Goal: Task Accomplishment & Management: Use online tool/utility

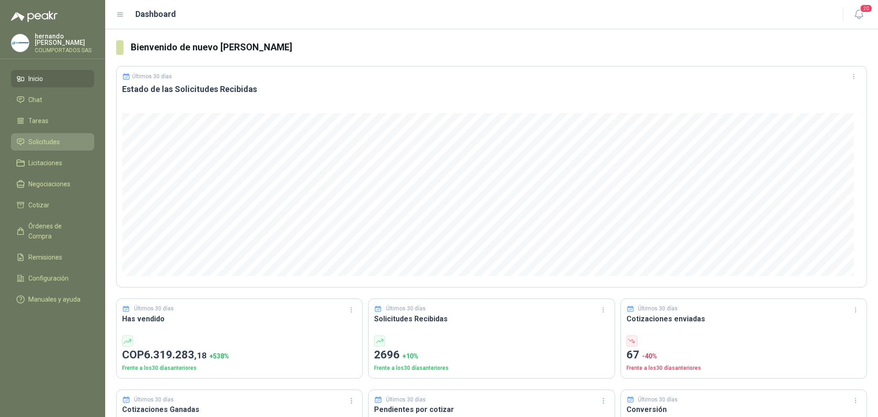
click at [45, 139] on span "Solicitudes" at bounding box center [44, 142] width 32 height 10
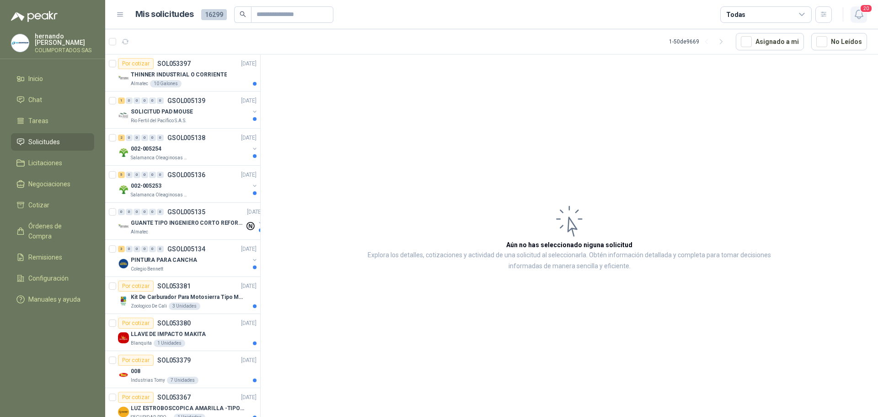
click at [861, 16] on icon "button" at bounding box center [859, 14] width 8 height 9
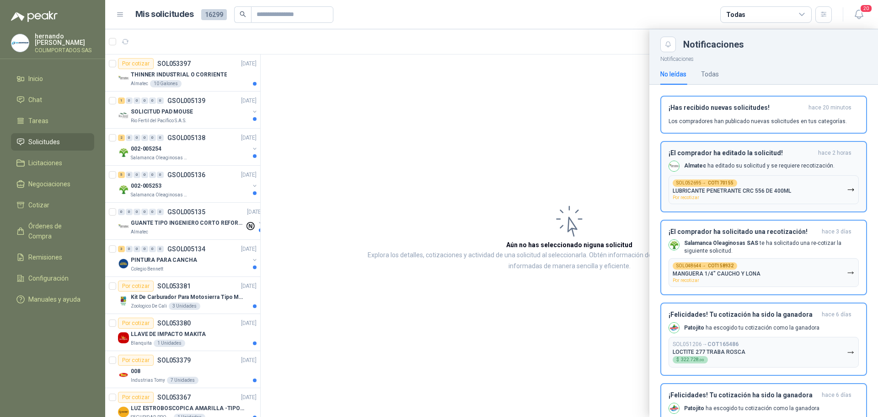
click at [791, 158] on div "¡El comprador ha editado la solicitud! hace 2 horas Almatec ha editado su solic…" at bounding box center [764, 176] width 190 height 55
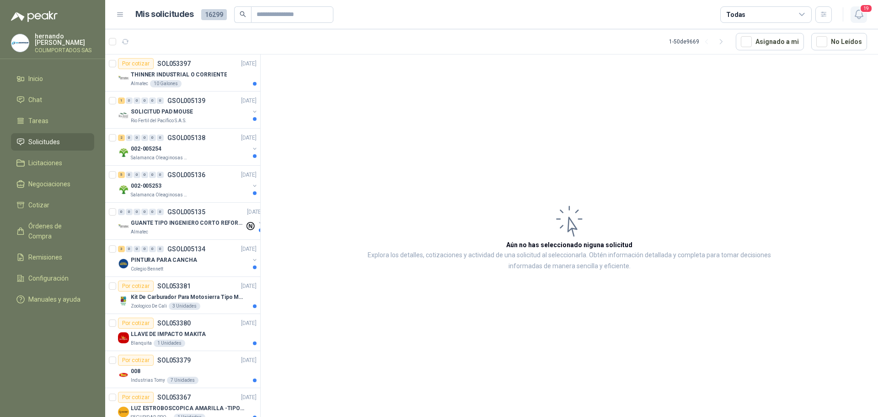
click at [861, 11] on span "19" at bounding box center [866, 8] width 13 height 9
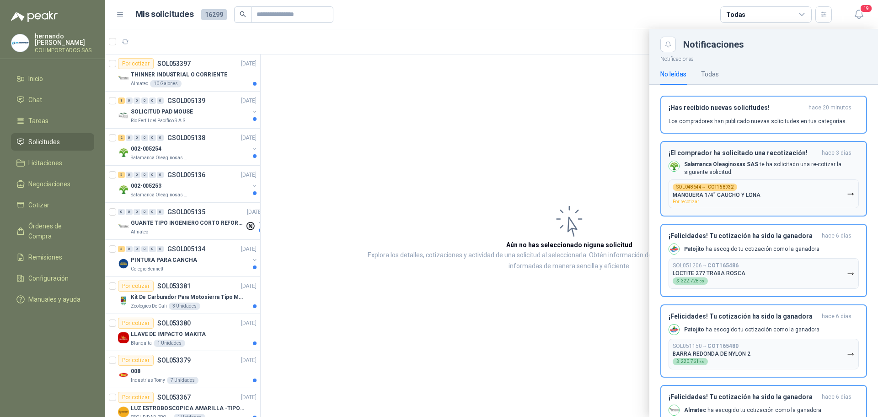
click at [798, 185] on button "SOL048644 → COT158932 MANGUERA 1/4" CAUCHO Y LONA Por recotizar" at bounding box center [764, 193] width 190 height 29
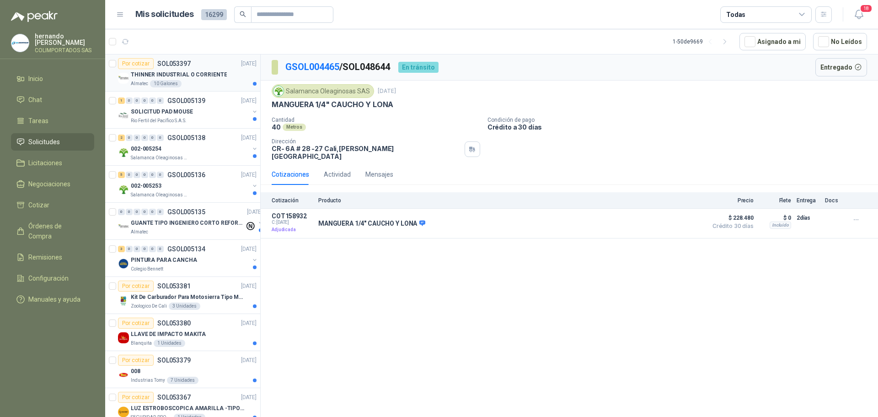
click at [211, 78] on p "THINNER INDUSTRIAL O CORRIENTE" at bounding box center [179, 74] width 96 height 9
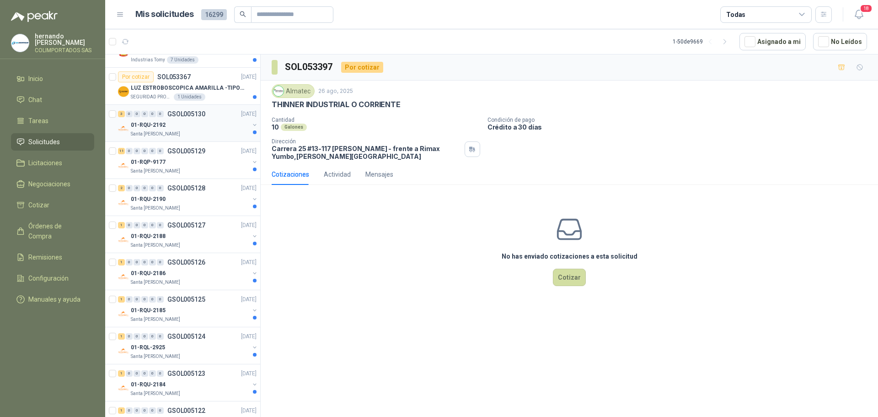
scroll to position [229, 0]
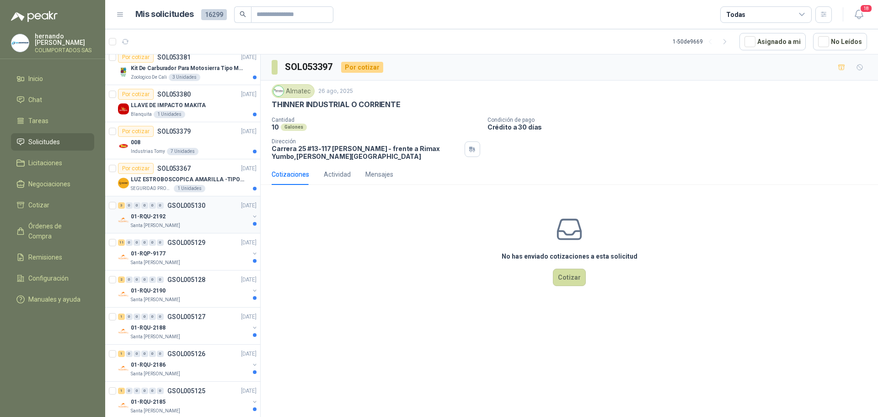
click at [177, 218] on div "01-RQU-2192" at bounding box center [190, 216] width 118 height 11
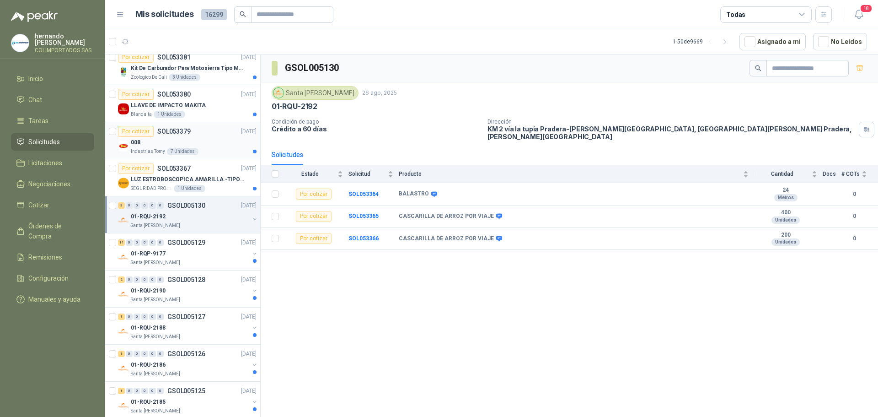
click at [143, 140] on div "008" at bounding box center [194, 142] width 126 height 11
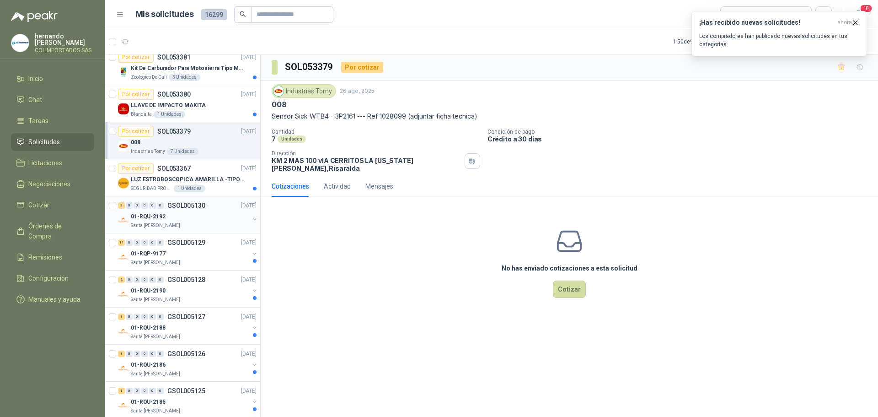
click at [143, 215] on p "01-RQU-2192" at bounding box center [148, 216] width 35 height 9
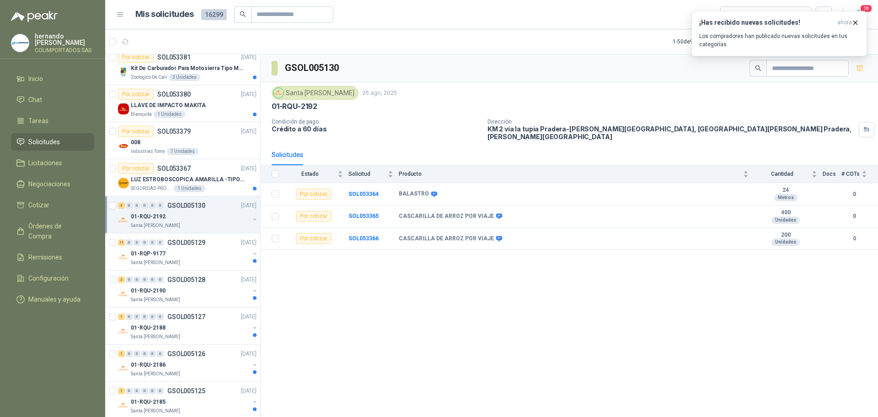
click at [50, 140] on span "Solicitudes" at bounding box center [44, 142] width 32 height 10
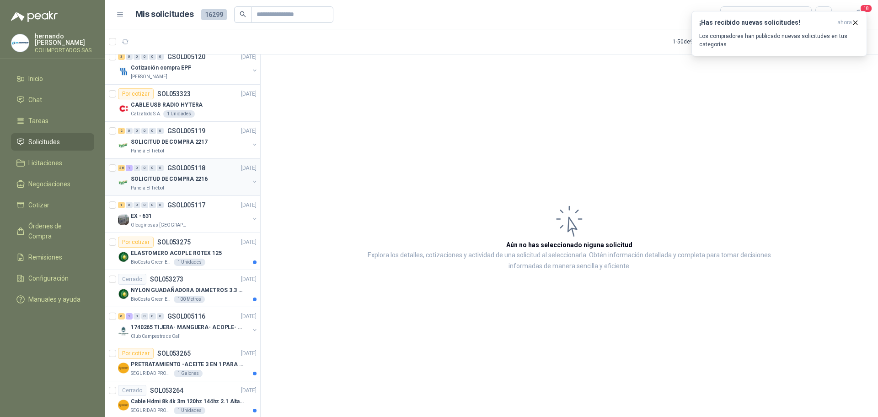
scroll to position [823, 0]
click at [189, 219] on div "EX - 631" at bounding box center [190, 214] width 118 height 11
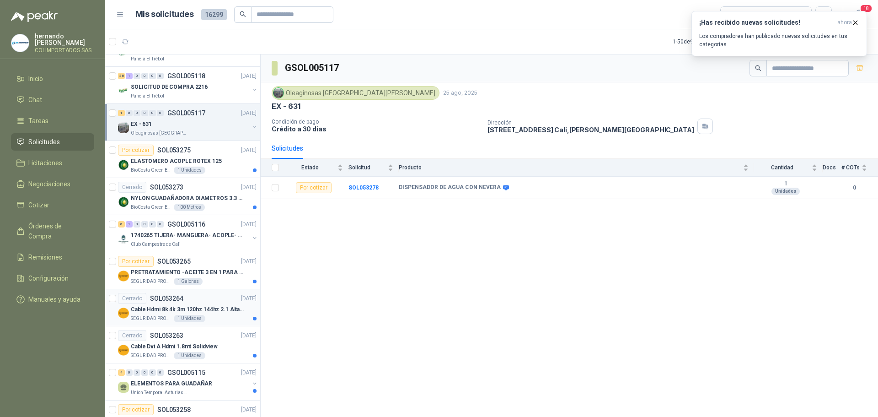
scroll to position [915, 0]
click at [200, 229] on div "1740265 TIJERA- MANGUERA- ACOPLE- SURTIDORES" at bounding box center [190, 234] width 118 height 11
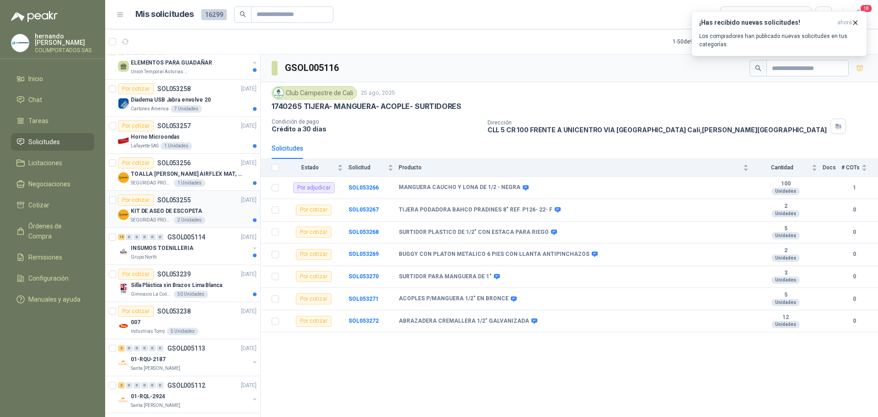
scroll to position [1235, 0]
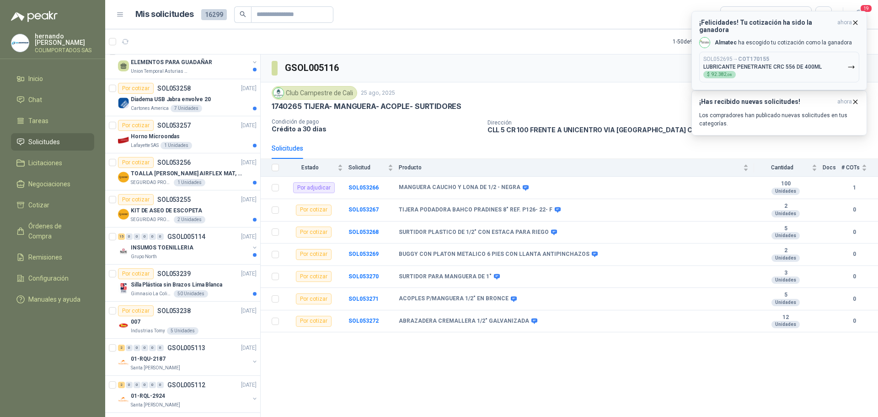
click at [780, 56] on div "SOL052695 → COT170155 LUBRICANTE PENETRANTE CRC 556 DE 400ML $ 92.382 ,08" at bounding box center [763, 67] width 118 height 22
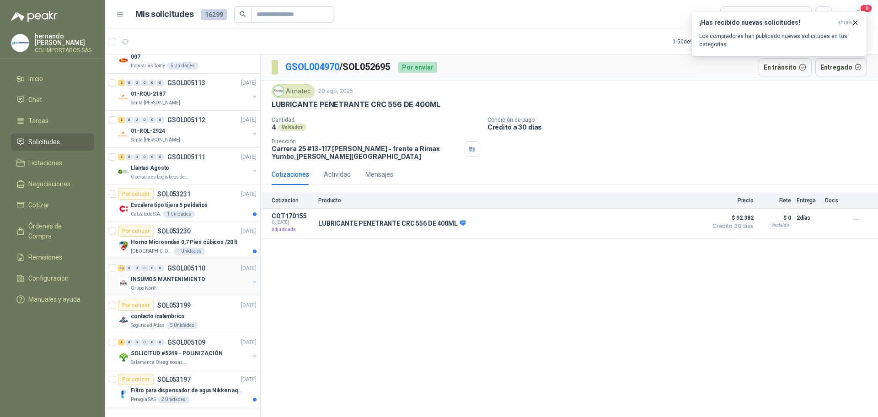
scroll to position [1507, 0]
drag, startPoint x: 70, startPoint y: 226, endPoint x: 77, endPoint y: 226, distance: 7.4
click at [70, 226] on span "Órdenes de Compra" at bounding box center [56, 231] width 57 height 20
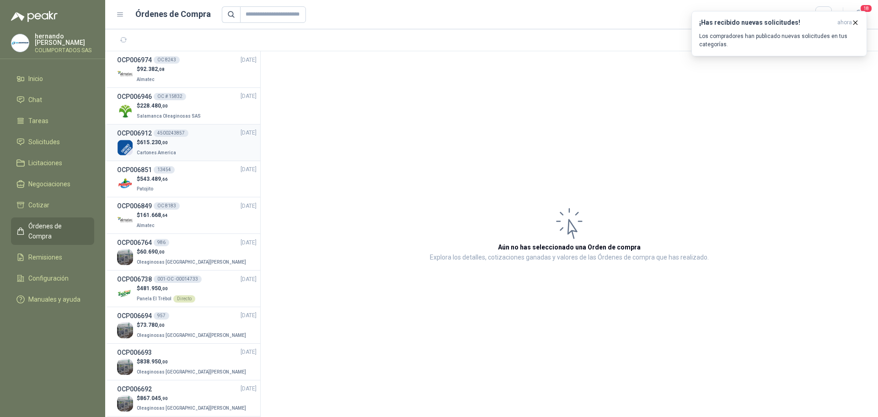
click at [183, 145] on div "$ 615.230 ,00 Cartones America" at bounding box center [187, 147] width 140 height 19
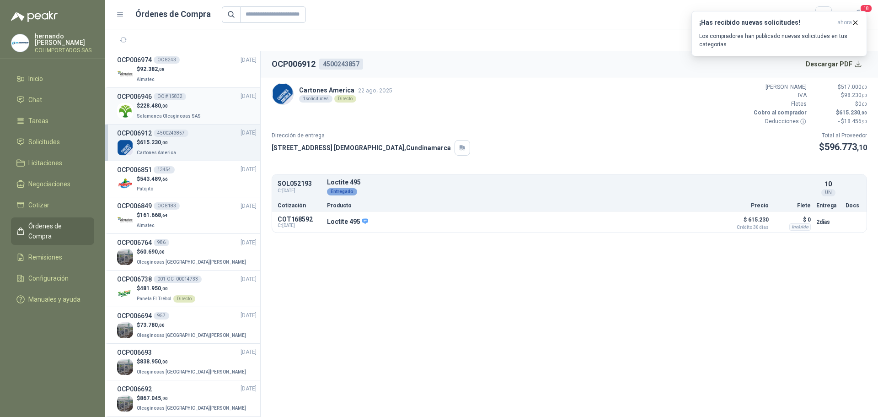
click at [183, 111] on p "Salamanca Oleaginosas SAS" at bounding box center [170, 115] width 66 height 10
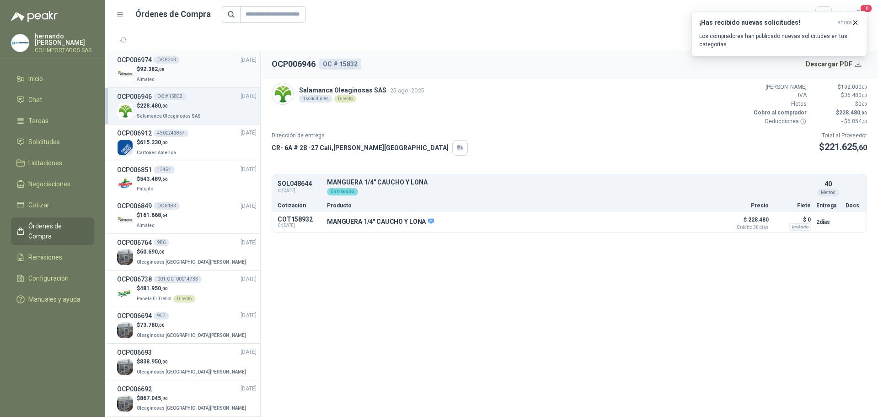
click at [190, 73] on div "$ 92.382 ,08 Almatec" at bounding box center [187, 74] width 140 height 19
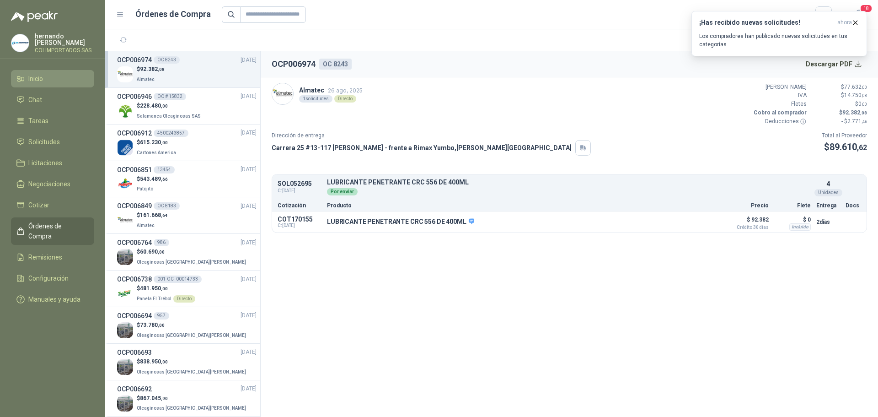
click at [25, 78] on li "Inicio" at bounding box center [52, 79] width 72 height 10
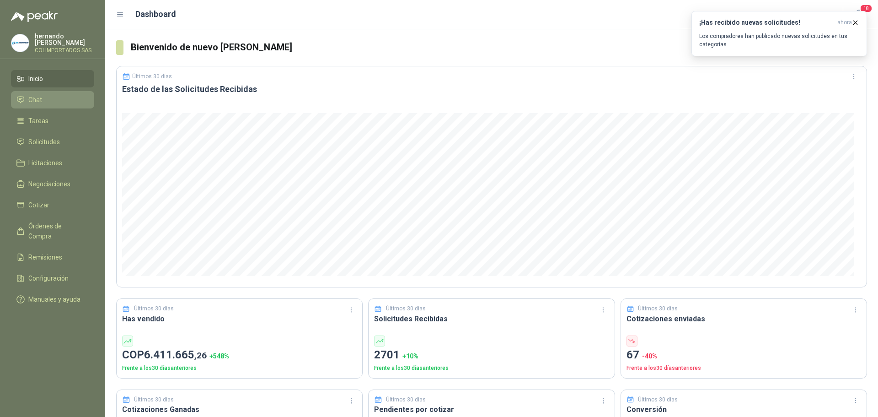
click at [41, 96] on span "Chat" at bounding box center [35, 100] width 14 height 10
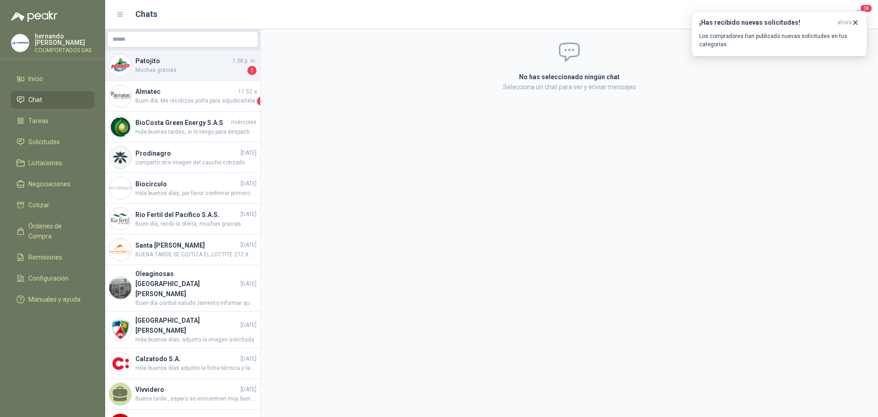
click at [181, 65] on h4 "Patojito" at bounding box center [182, 61] width 95 height 10
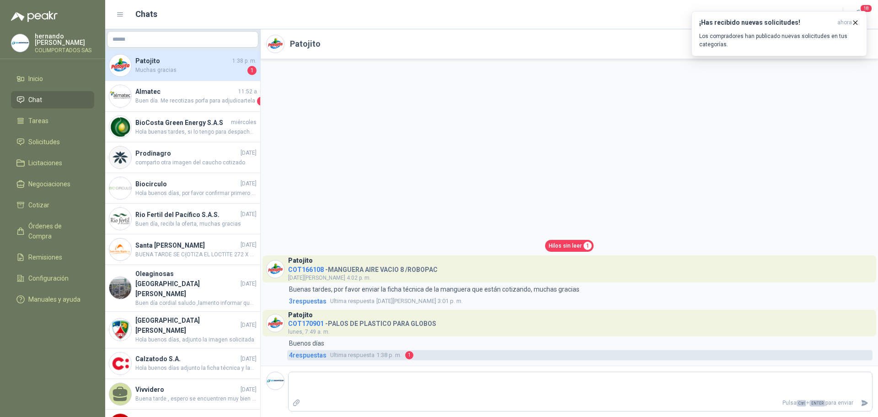
click at [302, 354] on span "4 respuesta s" at bounding box center [308, 355] width 38 height 10
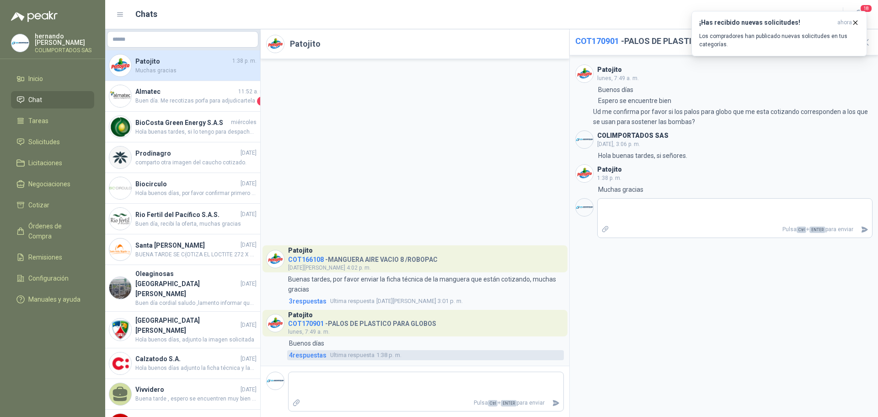
click at [307, 355] on span "4 respuesta s" at bounding box center [308, 355] width 38 height 10
click at [305, 354] on span "4 respuesta s" at bounding box center [308, 355] width 38 height 10
click at [184, 65] on h4 "Patojito" at bounding box center [182, 61] width 95 height 10
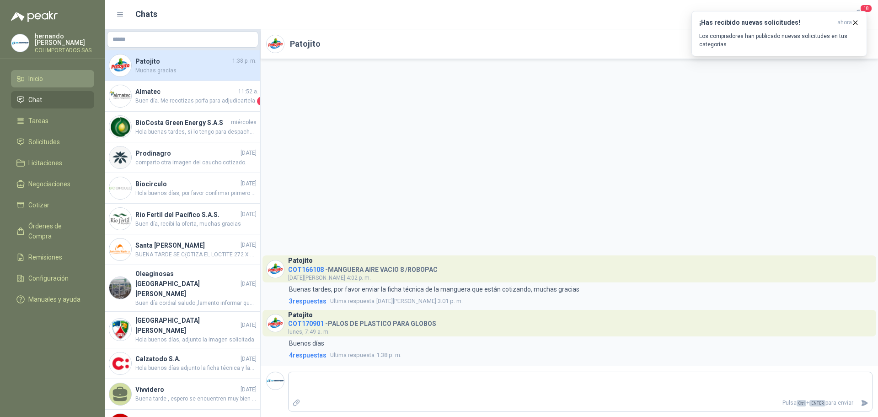
click at [48, 81] on li "Inicio" at bounding box center [52, 79] width 72 height 10
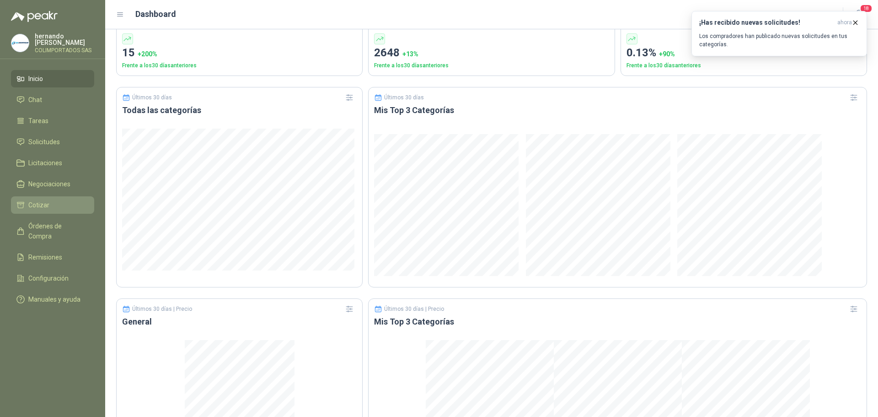
scroll to position [252, 0]
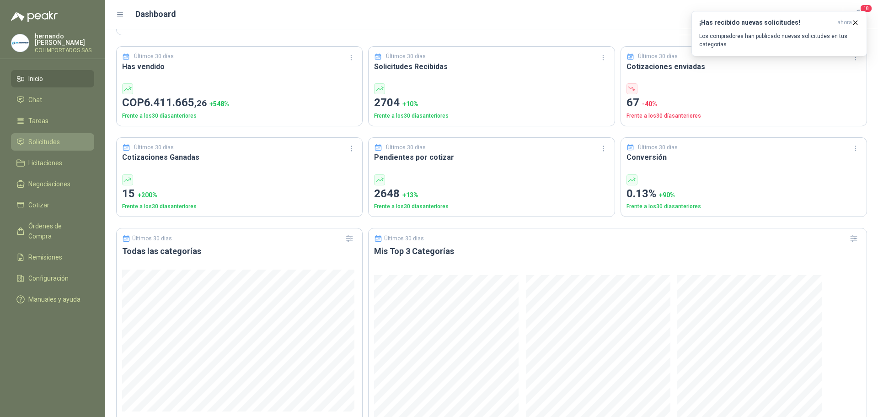
click at [32, 145] on span "Solicitudes" at bounding box center [44, 142] width 32 height 10
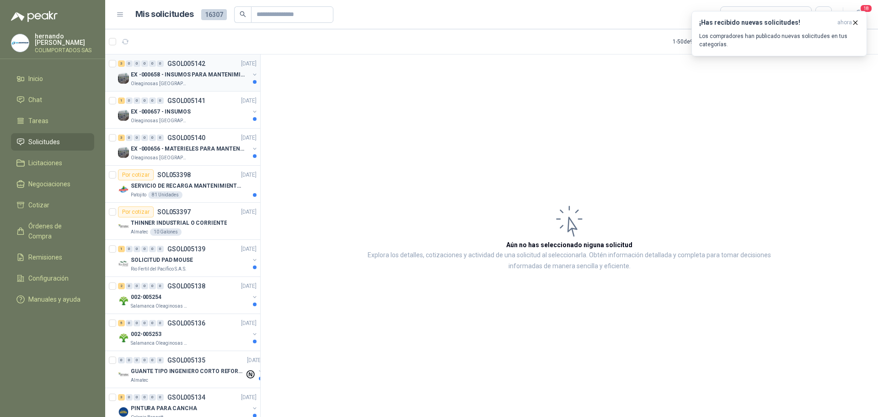
click at [196, 80] on div "EX -000658 - INSUMOS PARA MANTENIMIENTO MECANICO" at bounding box center [190, 74] width 118 height 11
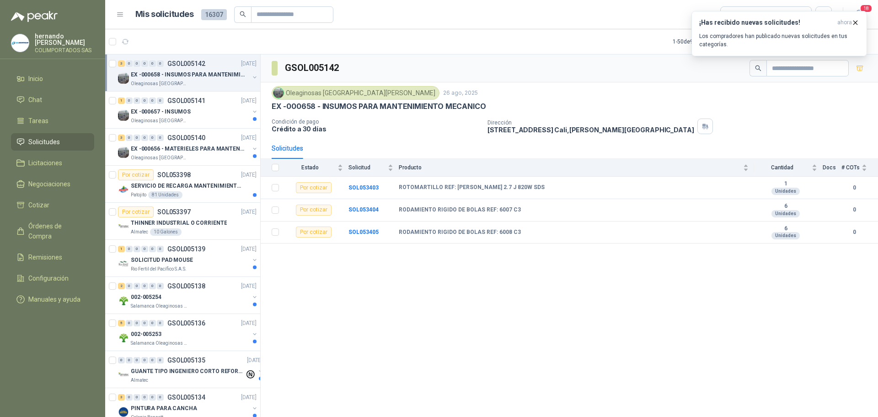
click at [174, 71] on p "EX -000658 - INSUMOS PARA MANTENIMIENTO MECANICO" at bounding box center [188, 74] width 114 height 9
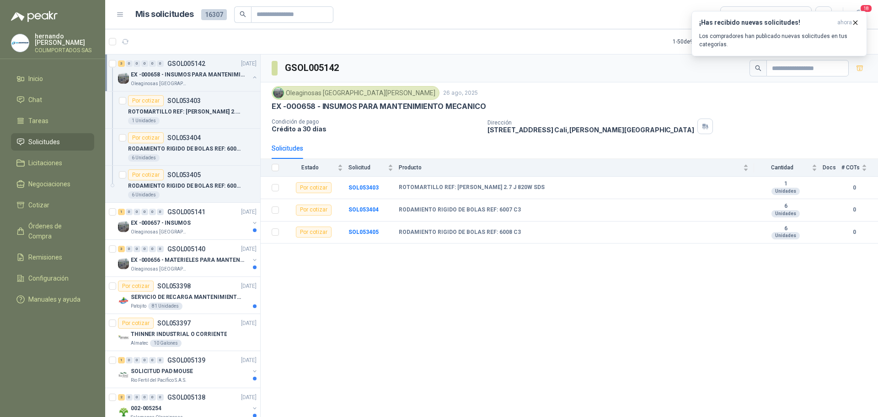
click at [167, 79] on p "EX -000658 - INSUMOS PARA MANTENIMIENTO MECANICO" at bounding box center [188, 74] width 114 height 9
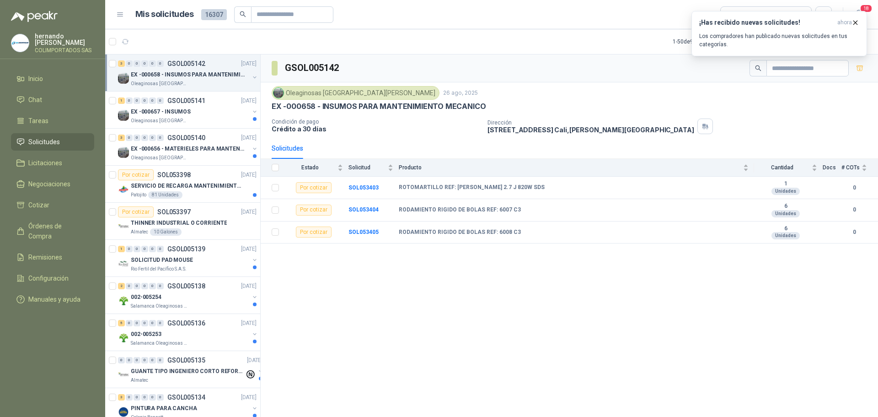
click at [170, 78] on p "EX -000658 - INSUMOS PARA MANTENIMIENTO MECANICO" at bounding box center [188, 74] width 114 height 9
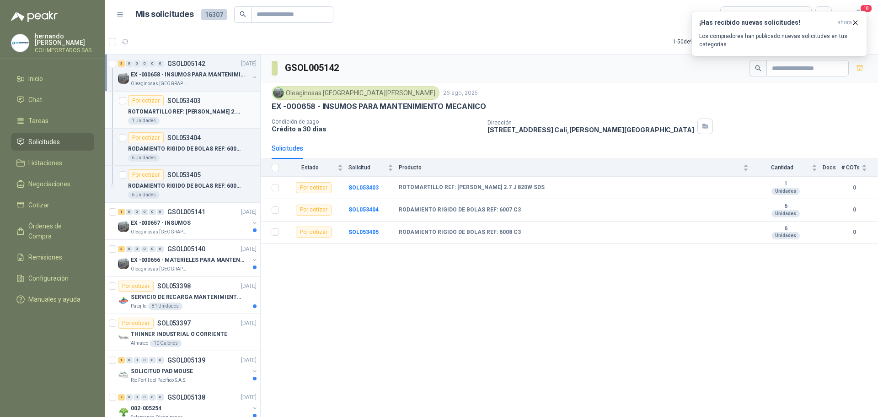
click at [167, 114] on p "ROTOMARTILLO REF: [PERSON_NAME] 2.7 J 820W SDS" at bounding box center [185, 112] width 114 height 9
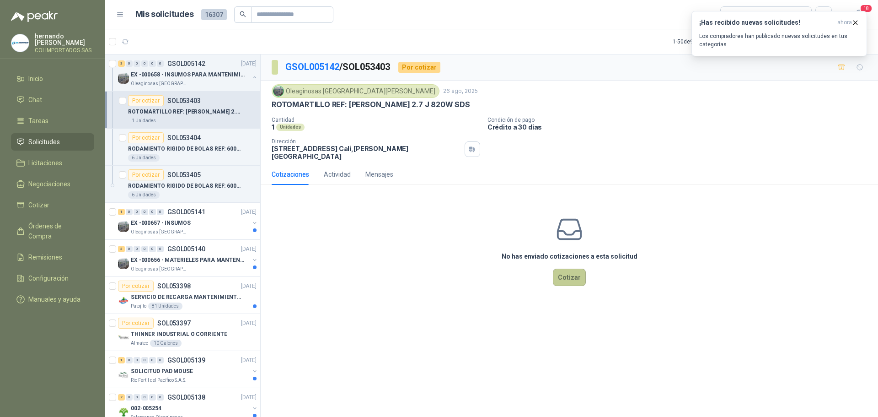
click at [566, 269] on button "Cotizar" at bounding box center [569, 277] width 33 height 17
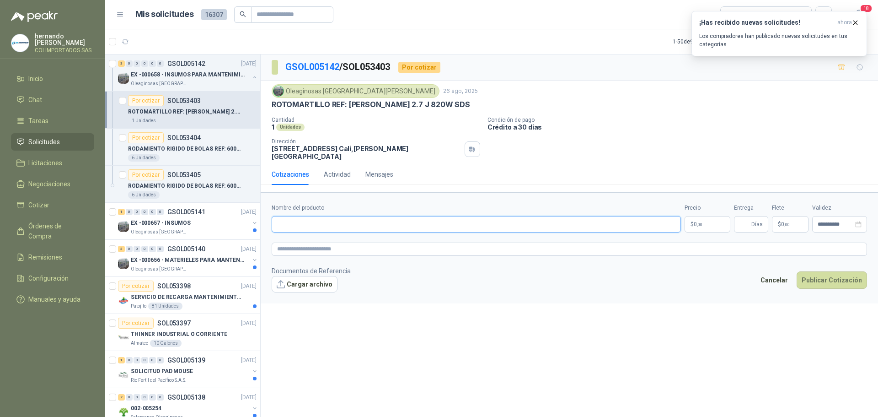
click at [301, 216] on input "Nombre del producto" at bounding box center [476, 224] width 409 height 16
paste input "**********"
type input "**********"
click at [302, 243] on textarea at bounding box center [570, 248] width 596 height 13
paste textarea "**********"
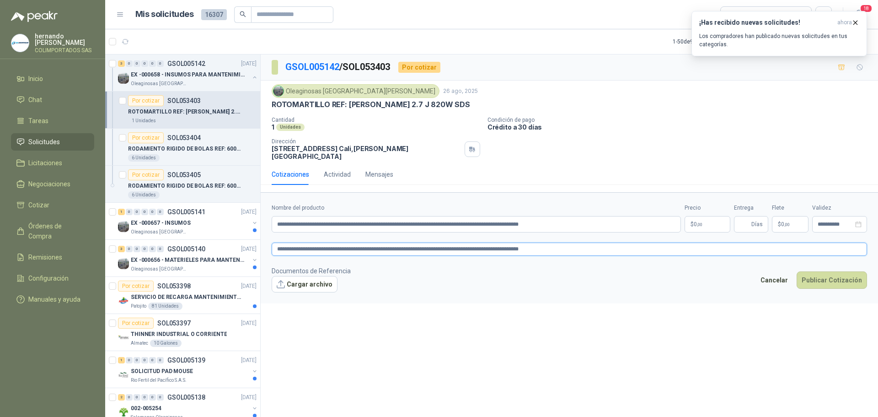
type textarea "**********"
drag, startPoint x: 562, startPoint y: 241, endPoint x: 0, endPoint y: 139, distance: 571.5
click at [0, 191] on div "[PERSON_NAME] COLIMPORTADOS SAS Inicio Chat Tareas Solicitudes Licitaciones Neg…" at bounding box center [439, 208] width 878 height 417
drag, startPoint x: 578, startPoint y: 217, endPoint x: 0, endPoint y: 213, distance: 578.3
click at [0, 213] on div "[PERSON_NAME] COLIMPORTADOS SAS Inicio Chat Tareas Solicitudes Licitaciones Neg…" at bounding box center [439, 208] width 878 height 417
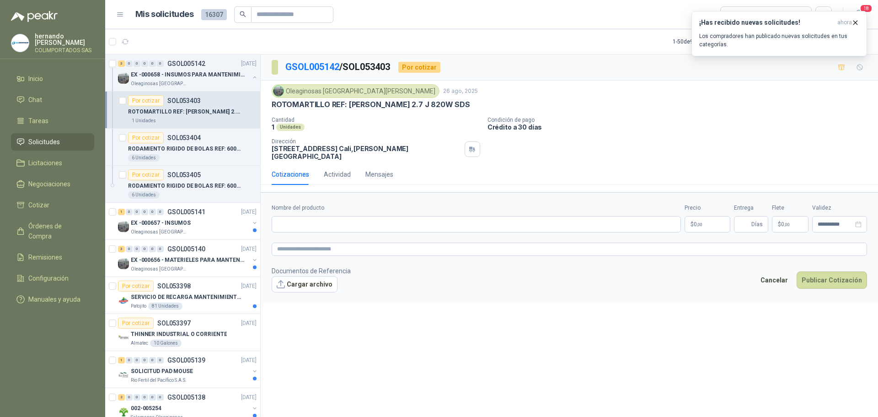
click at [38, 143] on span "Solicitudes" at bounding box center [44, 142] width 32 height 10
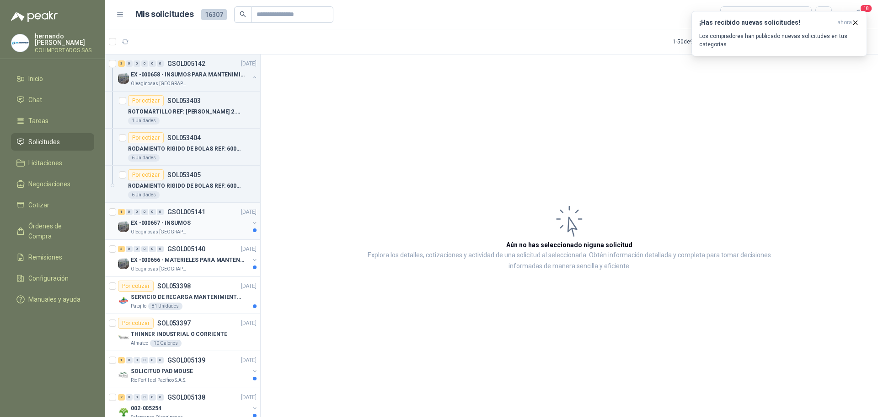
click at [192, 229] on div "Oleaginosas [GEOGRAPHIC_DATA][PERSON_NAME]" at bounding box center [190, 231] width 118 height 7
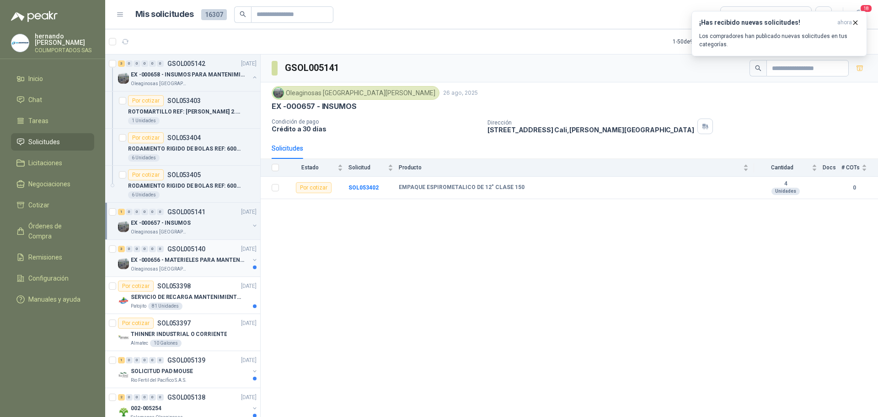
click at [184, 262] on p "EX -000656 - MATERIELES PARA MANTENIMIENTO MECANIC" at bounding box center [188, 260] width 114 height 9
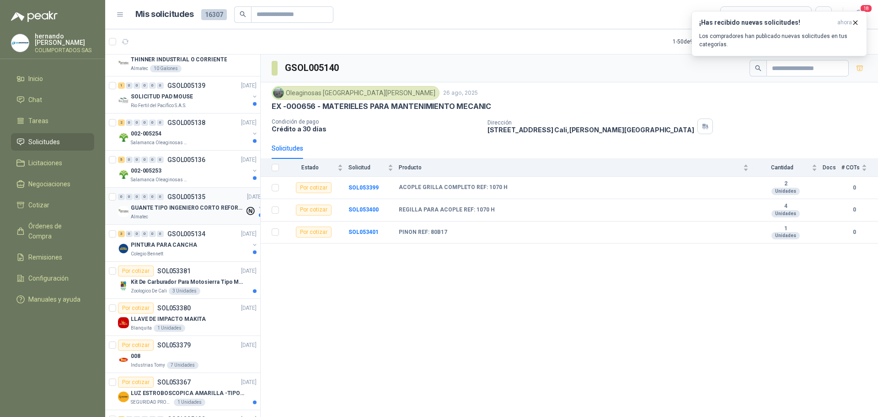
scroll to position [320, 0]
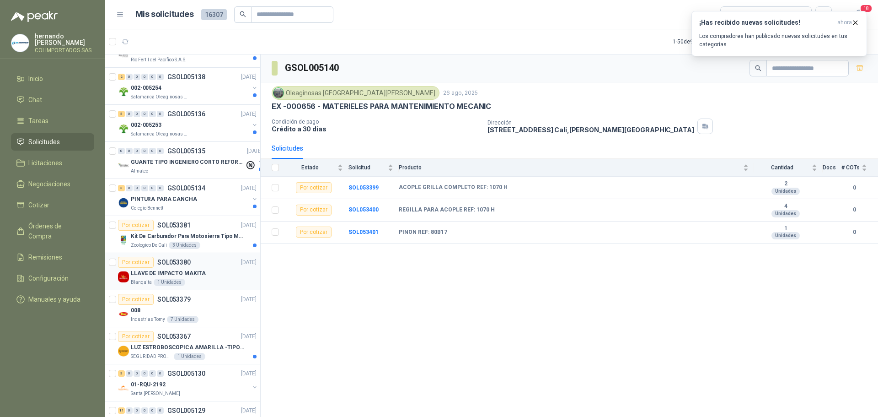
click at [206, 274] on div "LLAVE DE IMPACTO MAKITA" at bounding box center [194, 273] width 126 height 11
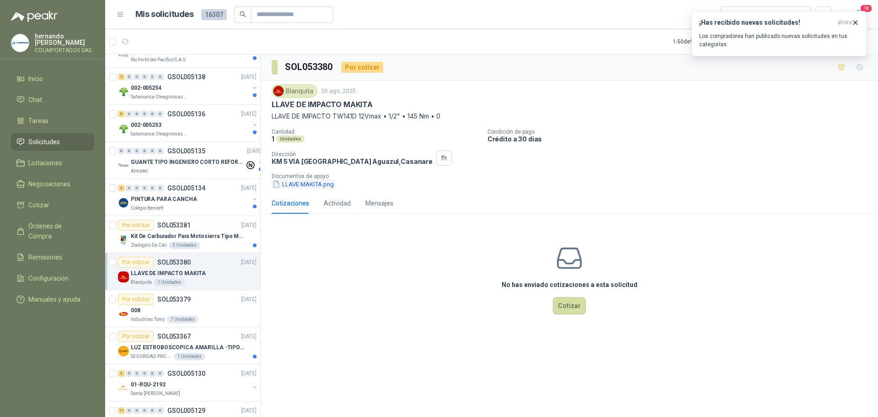
click at [302, 184] on button "LLAVE MAKITA.png" at bounding box center [303, 184] width 63 height 10
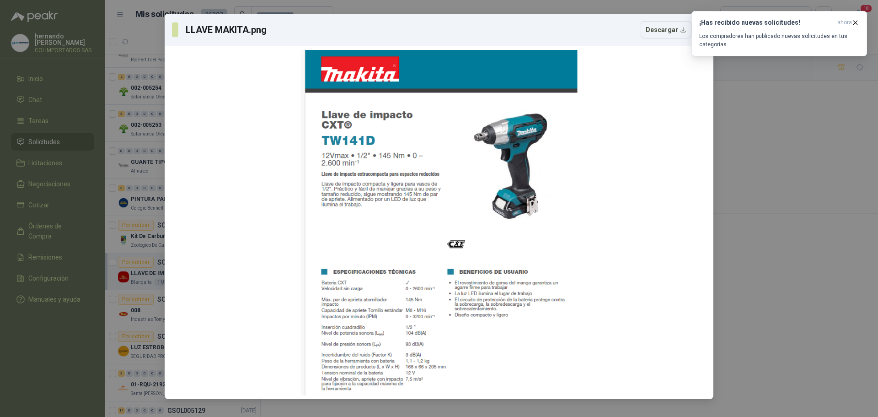
click at [802, 244] on div "LLAVE MAKITA.png Descargar" at bounding box center [439, 208] width 878 height 417
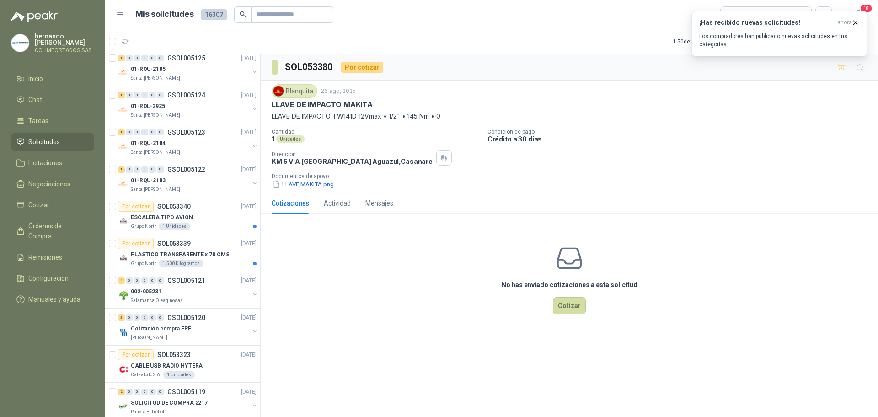
scroll to position [869, 0]
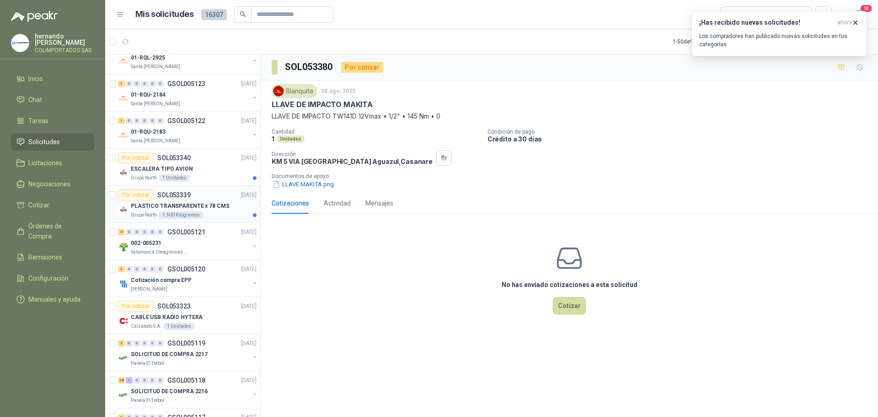
click at [201, 200] on div "Por cotizar SOL053339 [DATE]" at bounding box center [187, 194] width 139 height 11
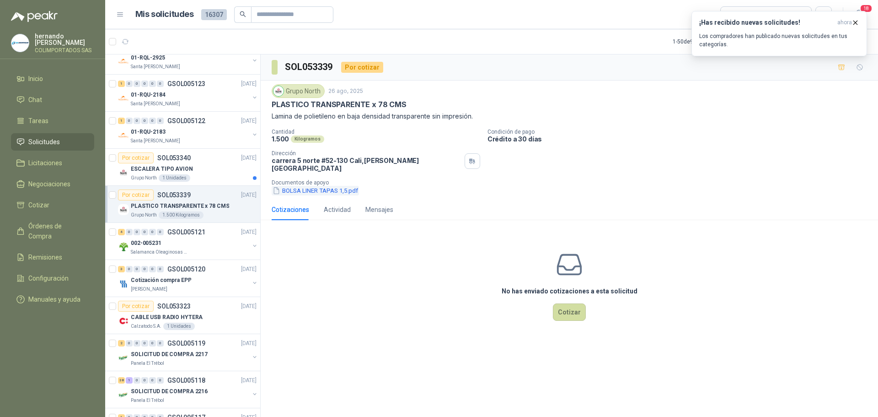
click at [311, 186] on button "BOLSA LINER TAPAS 1,5.pdf" at bounding box center [315, 191] width 87 height 10
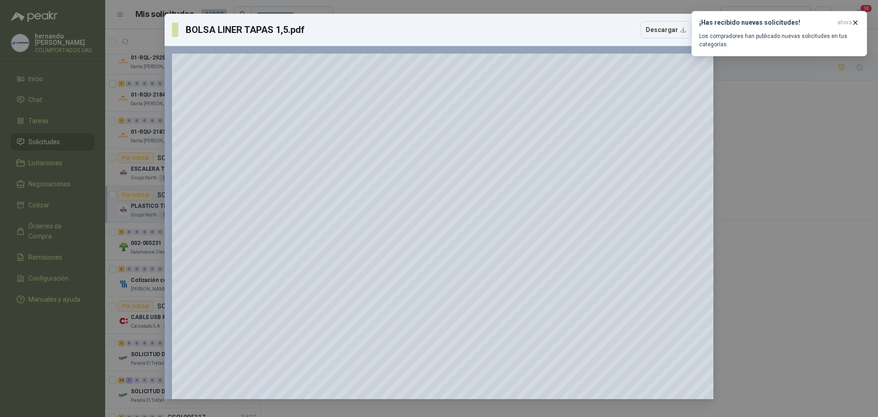
click at [801, 162] on div "BOLSA LINER TAPAS 1,5.pdf Descargar 150 %" at bounding box center [439, 208] width 878 height 417
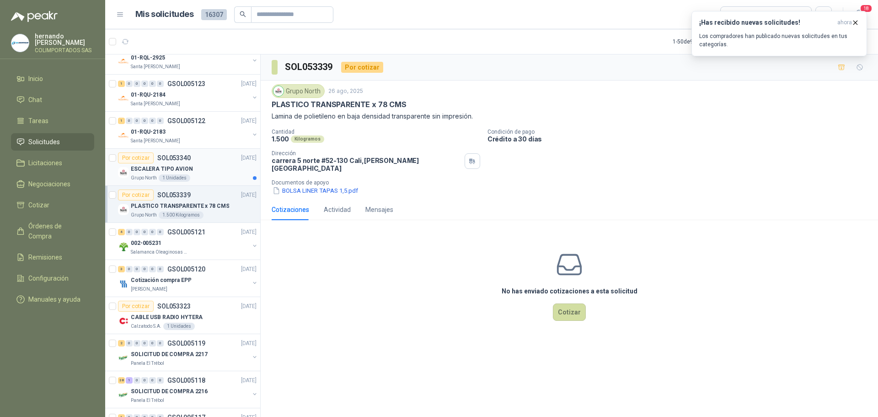
click at [175, 168] on p "ESCALERA TIPO AVION" at bounding box center [162, 169] width 62 height 9
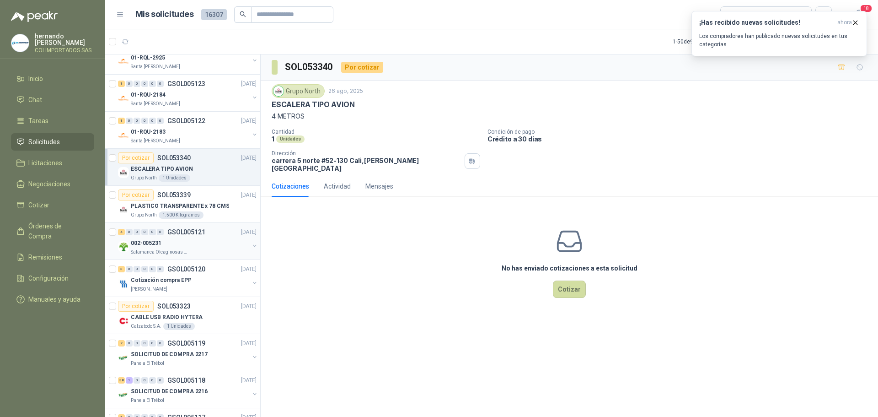
click at [169, 243] on div "002-005231" at bounding box center [190, 242] width 118 height 11
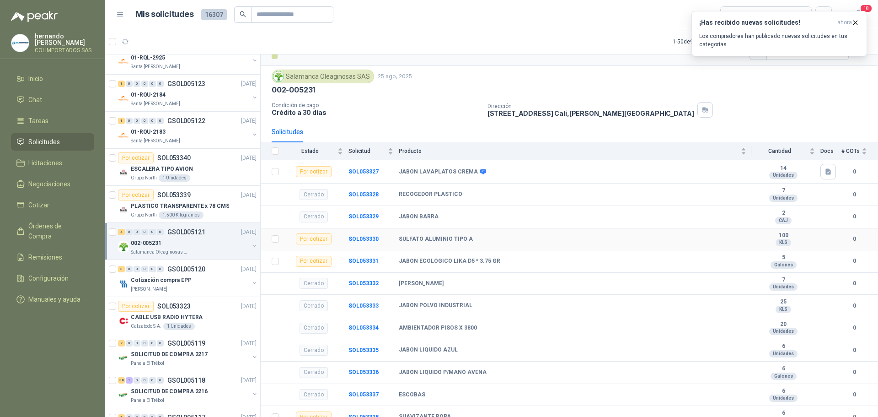
scroll to position [25, 0]
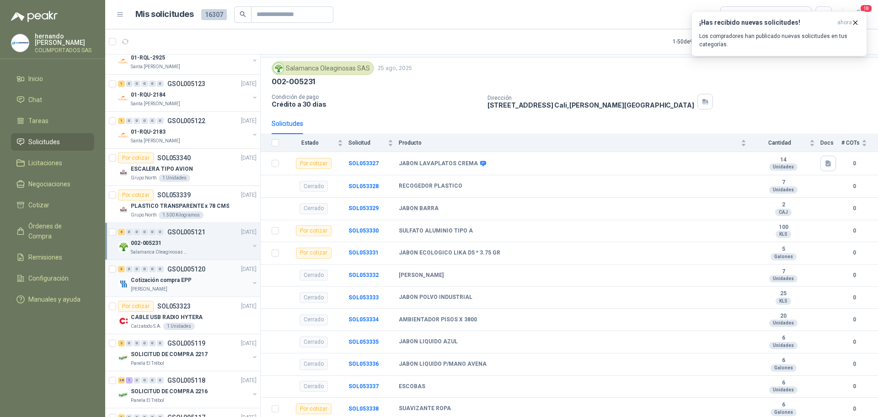
click at [157, 289] on p "[PERSON_NAME]" at bounding box center [149, 288] width 37 height 7
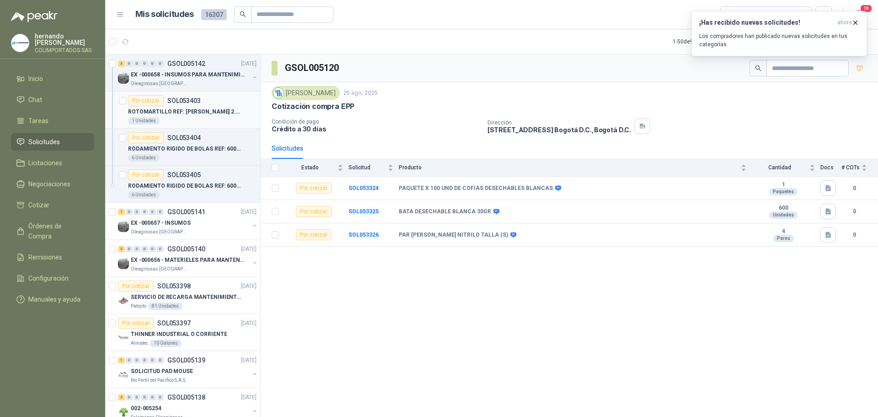
drag, startPoint x: 191, startPoint y: 70, endPoint x: 226, endPoint y: 98, distance: 44.9
click at [192, 70] on p "EX -000658 - INSUMOS PARA MANTENIMIENTO MECANICO" at bounding box center [188, 74] width 114 height 9
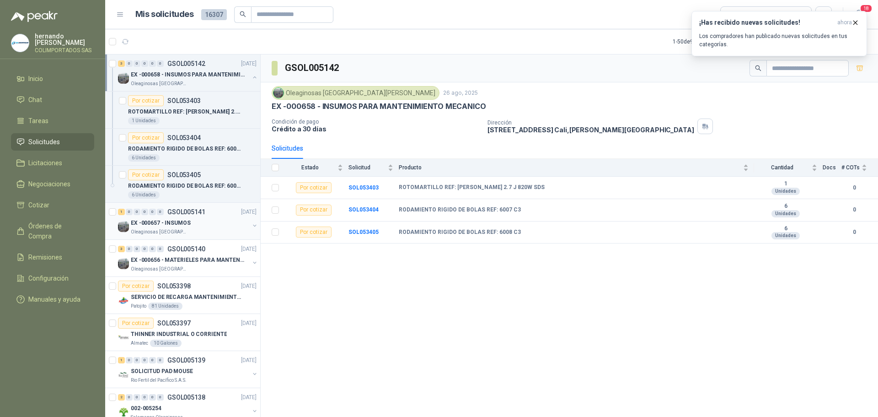
click at [204, 222] on div "EX -000657 - INSUMOS" at bounding box center [190, 222] width 118 height 11
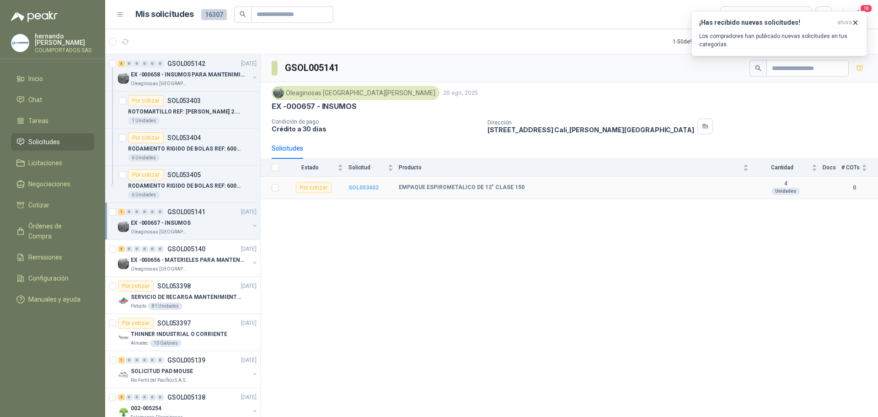
drag, startPoint x: 364, startPoint y: 188, endPoint x: 372, endPoint y: 190, distance: 8.8
click at [364, 188] on b "SOL053402" at bounding box center [364, 187] width 30 height 6
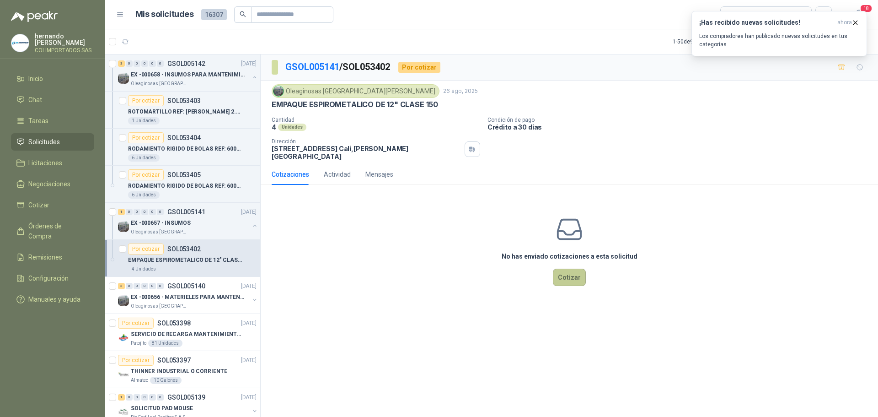
click at [569, 273] on button "Cotizar" at bounding box center [569, 277] width 33 height 17
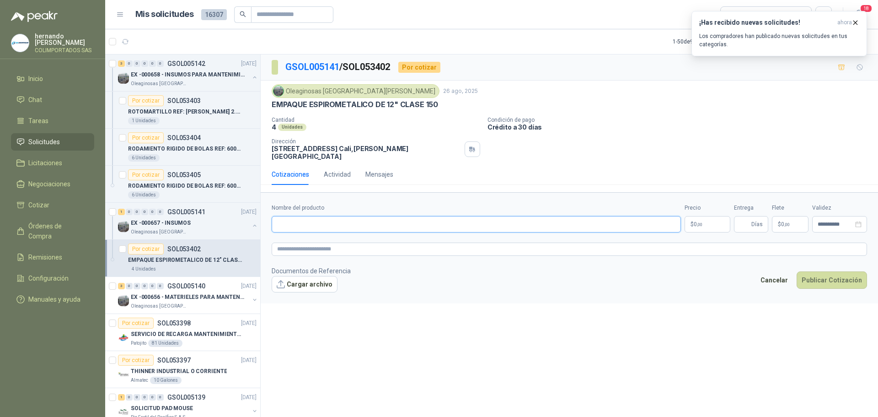
click at [346, 216] on input "Nombre del producto" at bounding box center [476, 224] width 409 height 16
paste input "**********"
type input "**********"
click at [339, 242] on textarea at bounding box center [570, 248] width 596 height 13
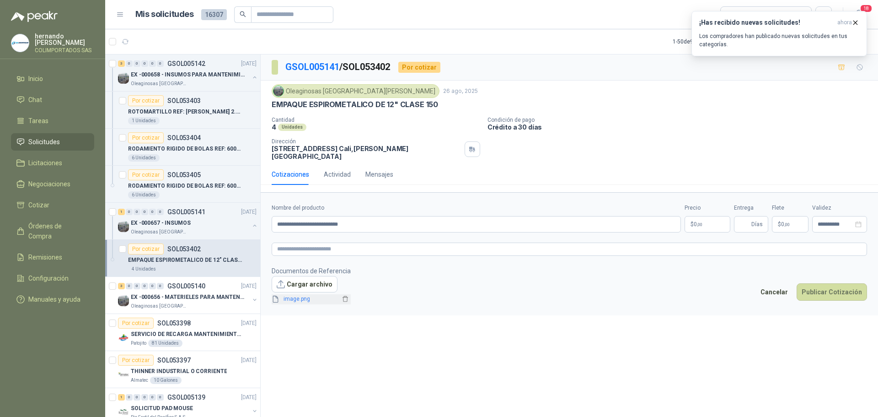
click at [301, 295] on link "image.png" at bounding box center [310, 299] width 60 height 9
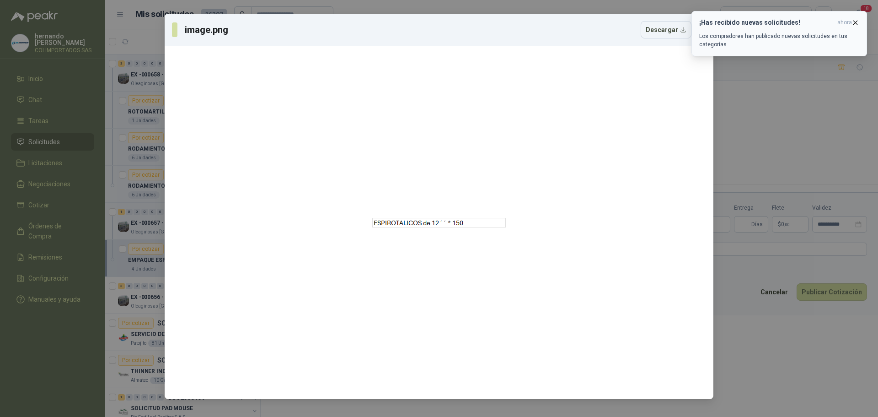
click at [859, 21] on icon "button" at bounding box center [856, 23] width 8 height 8
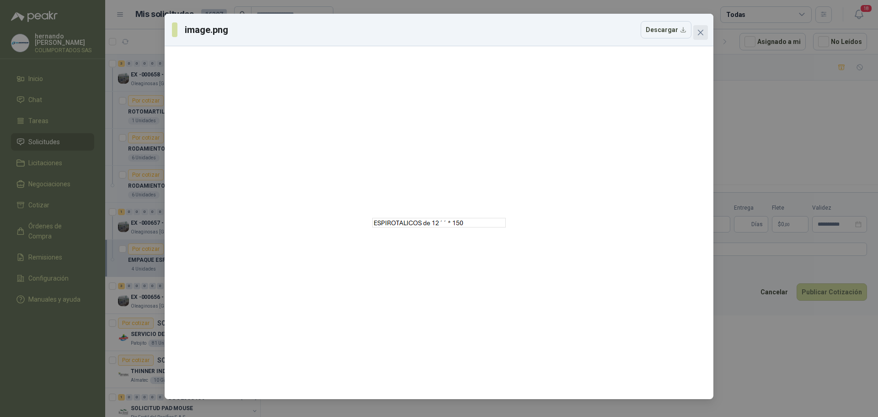
click at [703, 32] on icon "close" at bounding box center [700, 32] width 7 height 7
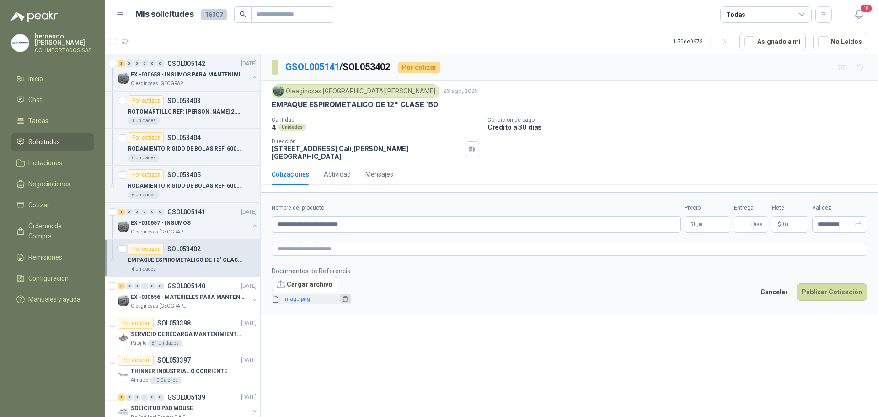
click at [342, 296] on icon "delete" at bounding box center [345, 299] width 6 height 6
drag, startPoint x: 366, startPoint y: 218, endPoint x: 210, endPoint y: 207, distance: 156.0
click at [212, 209] on div "3 0 0 0 0 0 GSOL005142 [DATE] EX -000658 - INSUMOS PARA MANTENIMIENTO MECANICO …" at bounding box center [491, 237] width 773 height 366
click at [355, 244] on textarea at bounding box center [570, 248] width 596 height 13
paste textarea "**********"
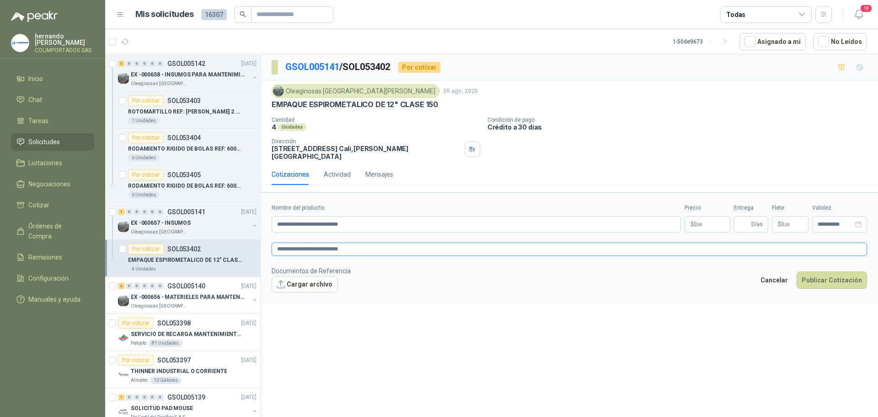
type textarea "**********"
click at [703, 215] on body "[PERSON_NAME] COLIMPORTADOS SAS Inicio Chat Tareas Solicitudes Licitaciones Neg…" at bounding box center [439, 208] width 878 height 417
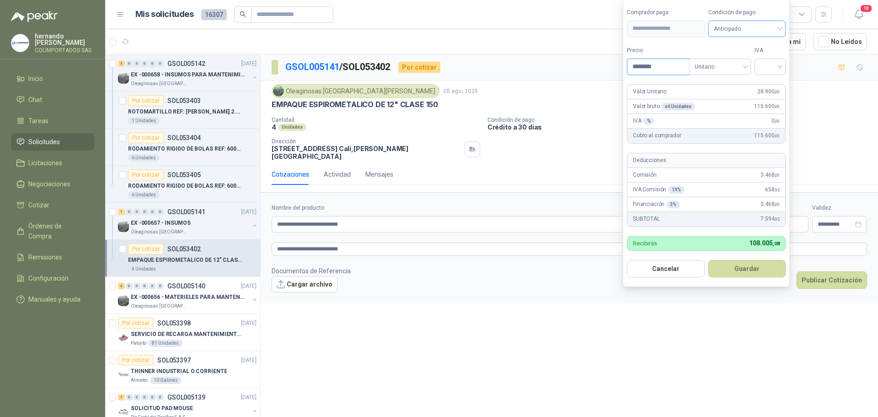
click at [760, 29] on span "Anticipado" at bounding box center [747, 29] width 67 height 14
type input "********"
click at [751, 60] on div "Crédito a 30 días" at bounding box center [749, 62] width 64 height 10
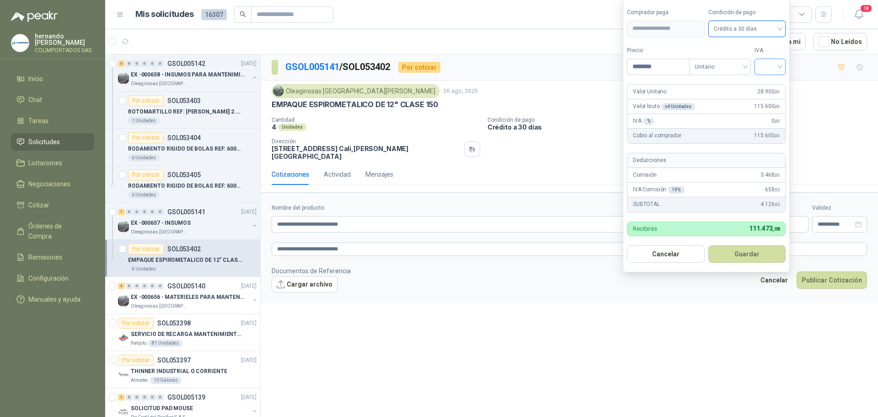
click at [769, 65] on input "search" at bounding box center [770, 66] width 20 height 14
click at [776, 83] on div "19%" at bounding box center [772, 86] width 17 height 10
click at [763, 252] on button "Guardar" at bounding box center [749, 253] width 79 height 17
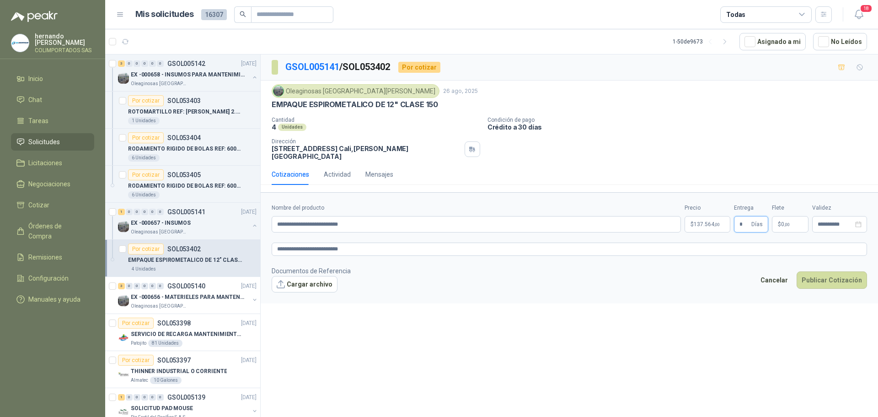
type input "*"
click at [796, 216] on p "$ 0 ,00" at bounding box center [790, 224] width 37 height 16
click at [733, 126] on span "Flex" at bounding box center [738, 124] width 33 height 14
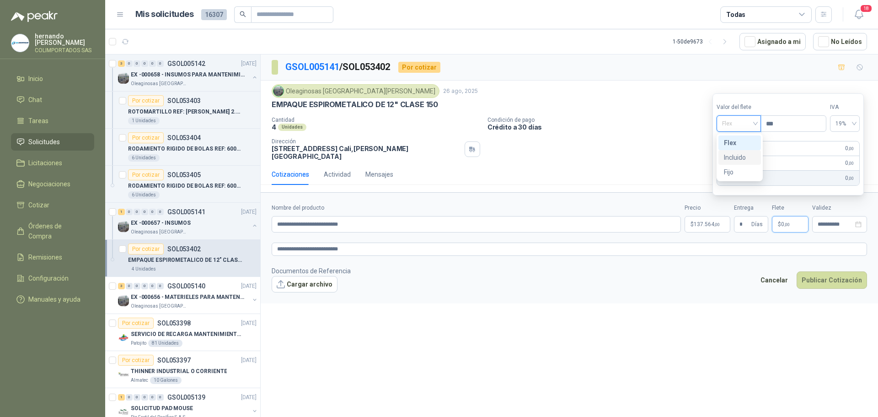
click at [739, 159] on div "Incluido" at bounding box center [740, 157] width 32 height 10
click at [832, 274] on button "Publicar Cotización" at bounding box center [832, 279] width 70 height 17
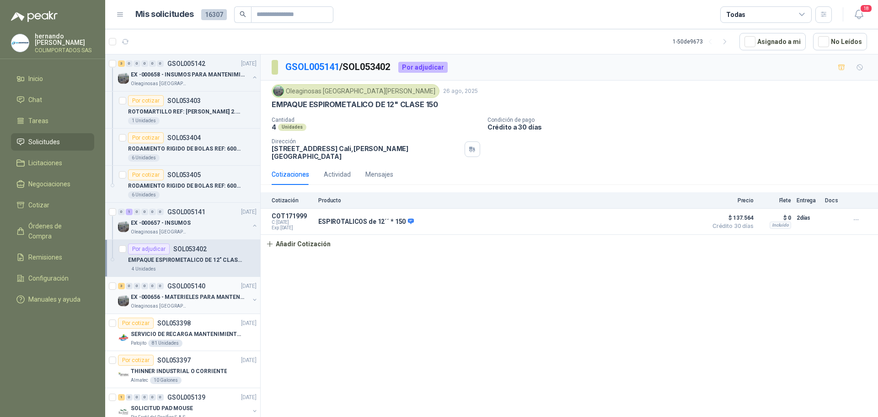
drag, startPoint x: 163, startPoint y: 295, endPoint x: 180, endPoint y: 308, distance: 21.8
click at [163, 295] on p "EX -000656 - MATERIELES PARA MANTENIMIENTO MECANIC" at bounding box center [188, 297] width 114 height 9
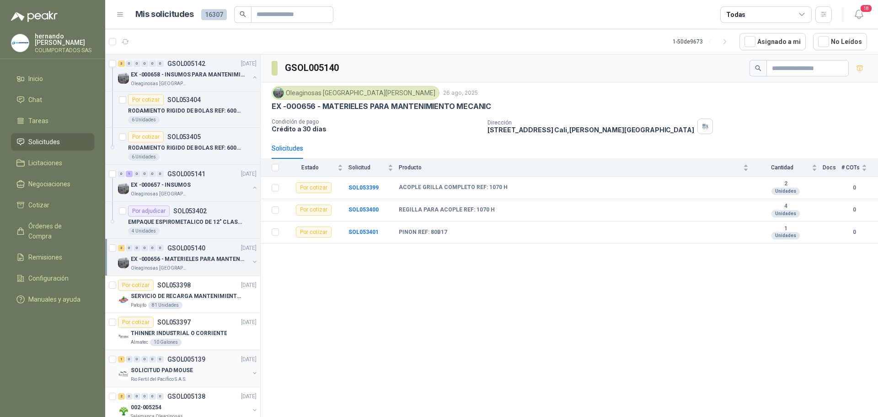
scroll to position [46, 0]
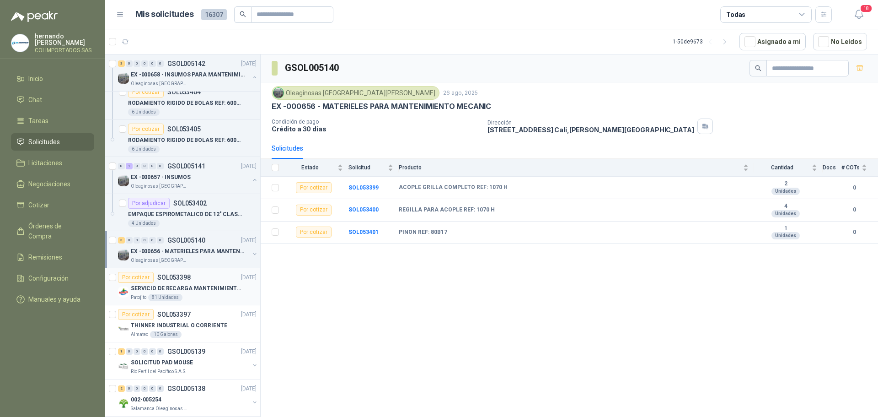
click at [202, 291] on p "SERVICIO DE RECARGA MANTENIMIENTO Y PRESTAMOS DE EXTINTORES" at bounding box center [188, 288] width 114 height 9
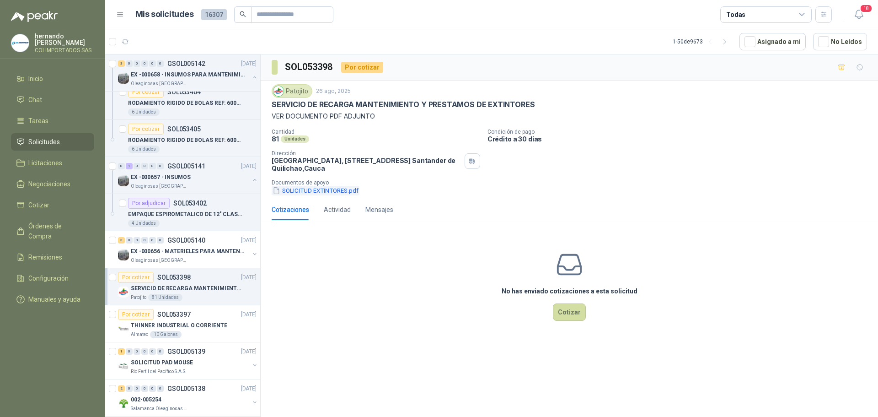
click at [331, 190] on button "SOLICITUD EXTINTORES.pdf" at bounding box center [316, 191] width 88 height 10
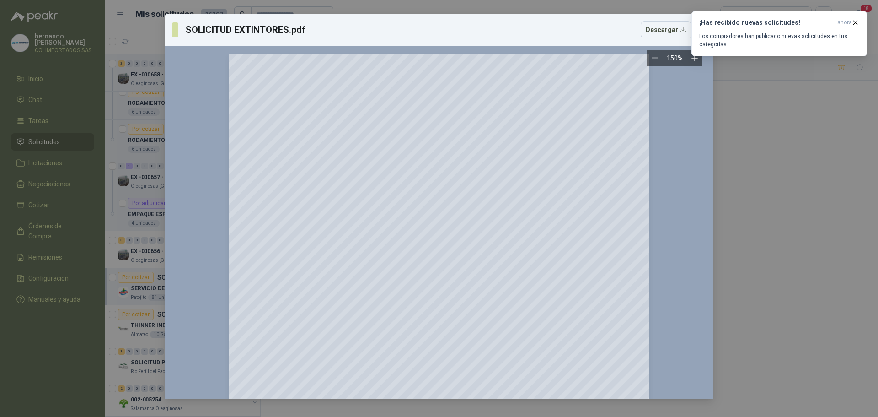
click at [660, 191] on div at bounding box center [439, 325] width 534 height 543
click at [178, 104] on div at bounding box center [439, 325] width 534 height 543
click at [59, 86] on div "SOLICITUD EXTINTORES.pdf Descargar 150 %" at bounding box center [439, 208] width 878 height 417
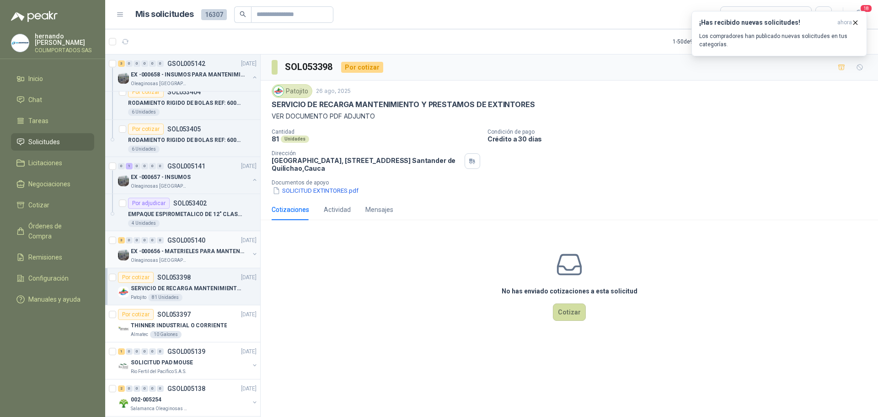
click at [183, 252] on p "EX -000656 - MATERIELES PARA MANTENIMIENTO MECANIC" at bounding box center [188, 251] width 114 height 9
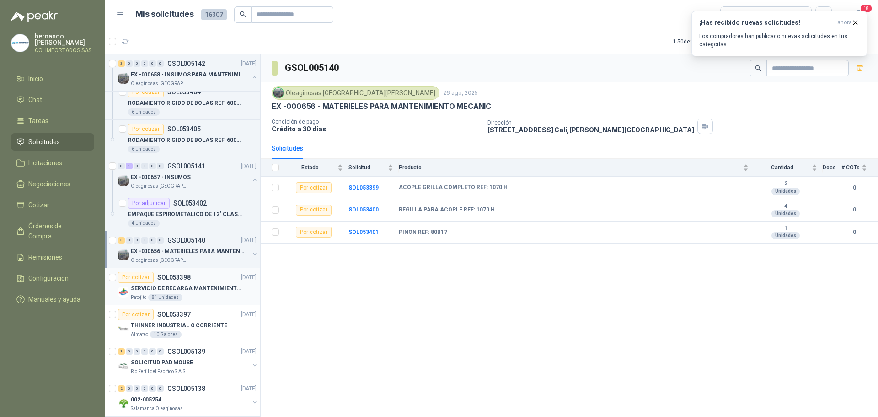
click at [203, 281] on div "Por cotizar SOL053398 [DATE]" at bounding box center [187, 277] width 139 height 11
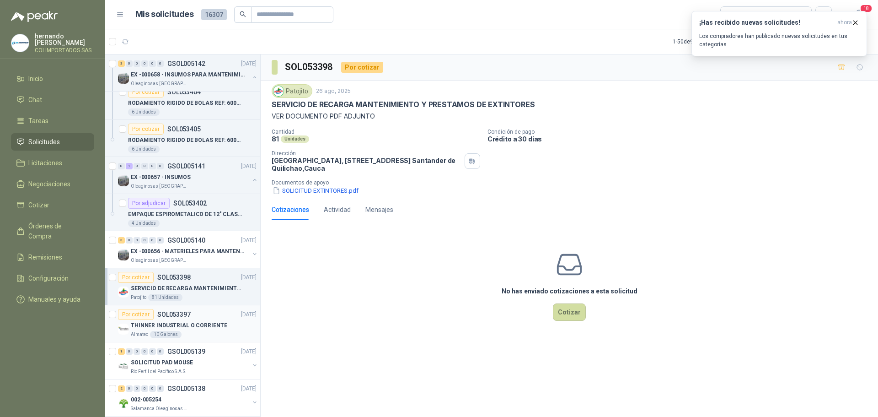
click at [171, 323] on p "THINNER INDUSTRIAL O CORRIENTE" at bounding box center [179, 325] width 96 height 9
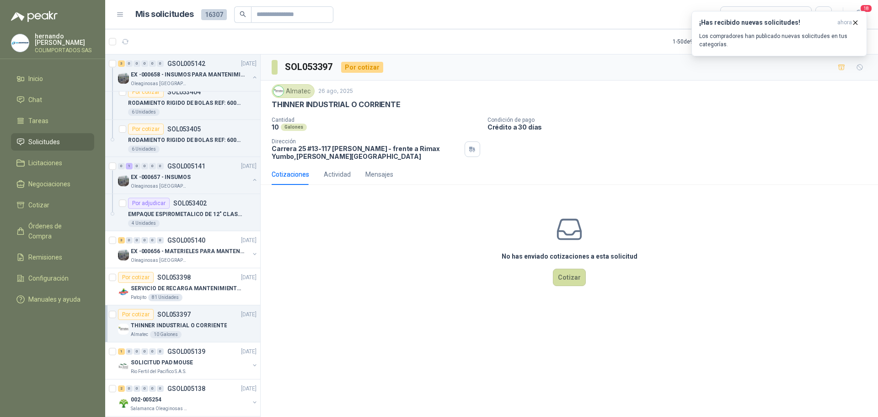
scroll to position [91, 0]
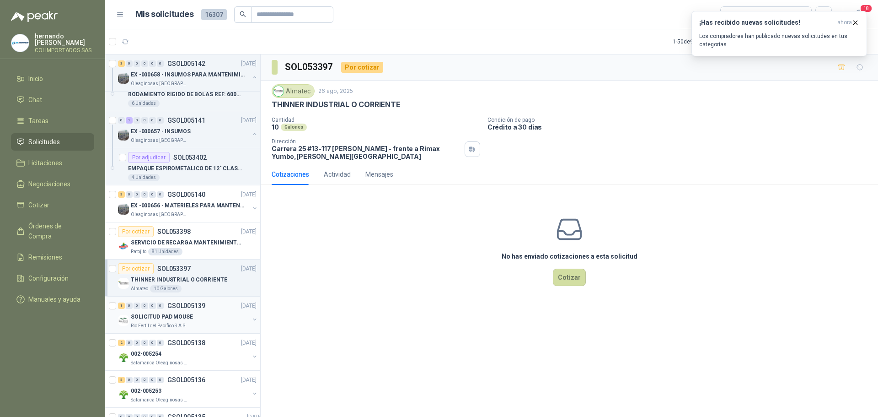
click at [185, 322] on div "Rio Fertil del Pacífico S.A.S." at bounding box center [190, 325] width 118 height 7
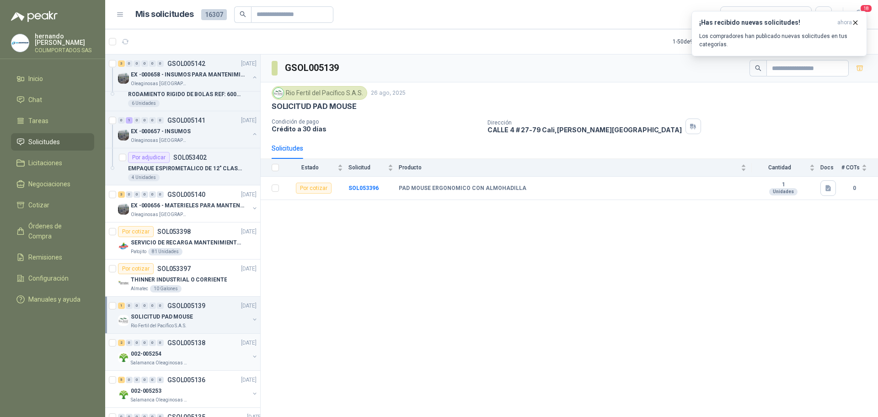
click at [178, 352] on div "002-005254" at bounding box center [190, 353] width 118 height 11
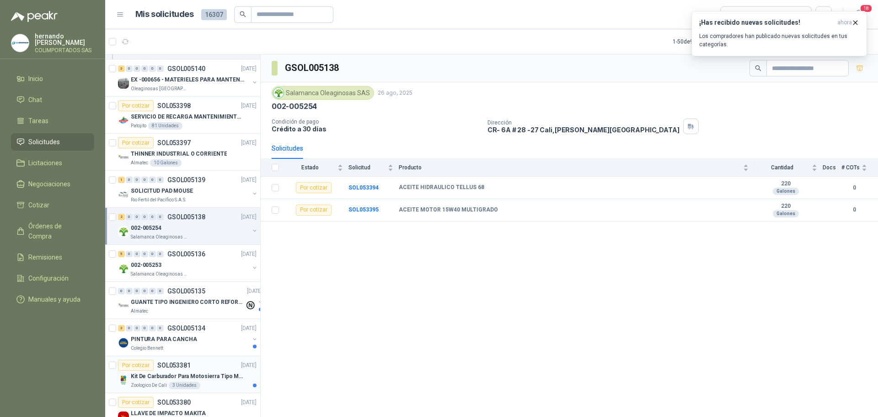
scroll to position [229, 0]
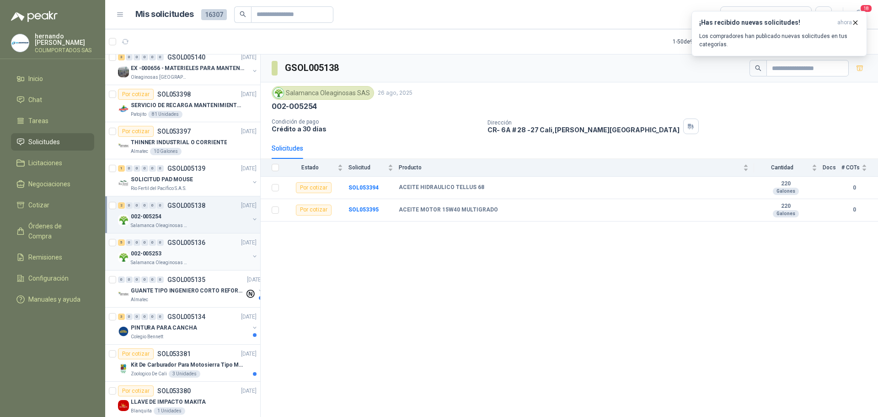
click at [186, 253] on div "002-005253" at bounding box center [190, 253] width 118 height 11
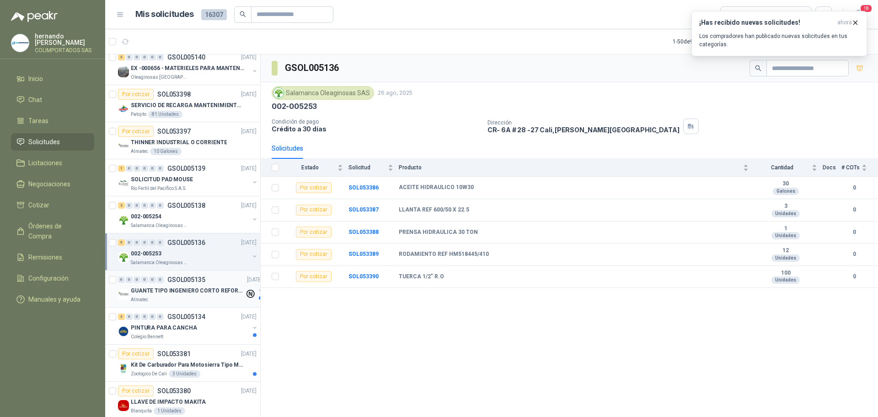
click at [170, 292] on p "GUANTE TIPO INGENIERO CORTO REFORZADO" at bounding box center [188, 290] width 114 height 9
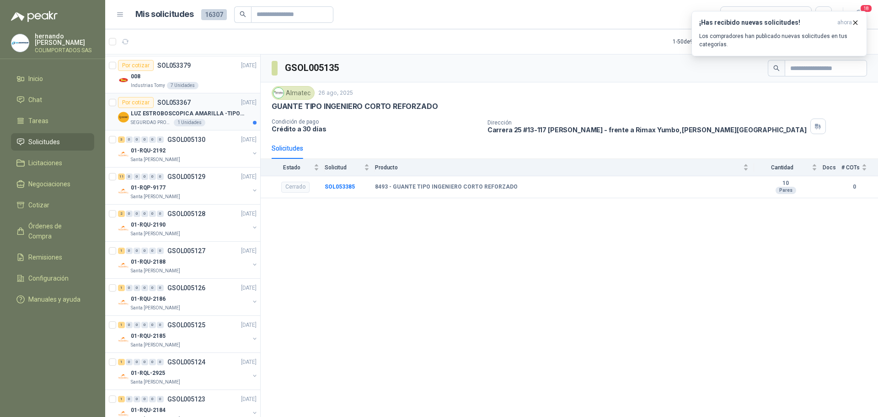
scroll to position [595, 0]
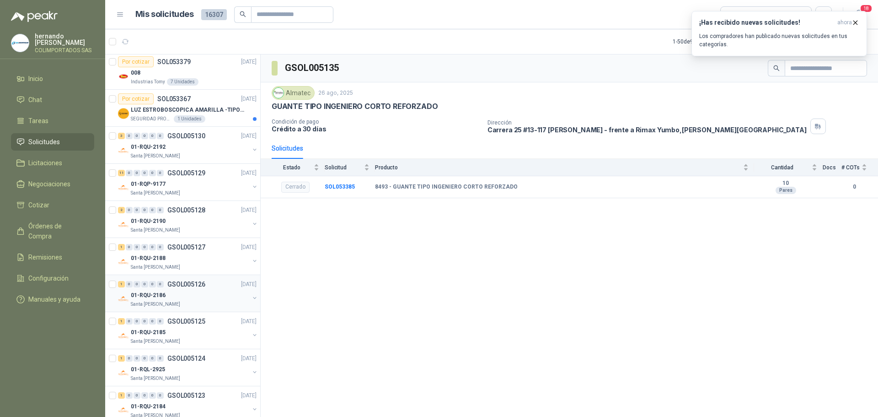
drag, startPoint x: 152, startPoint y: 293, endPoint x: 177, endPoint y: 298, distance: 25.7
click at [151, 293] on p "01-RQU-2186" at bounding box center [148, 295] width 35 height 9
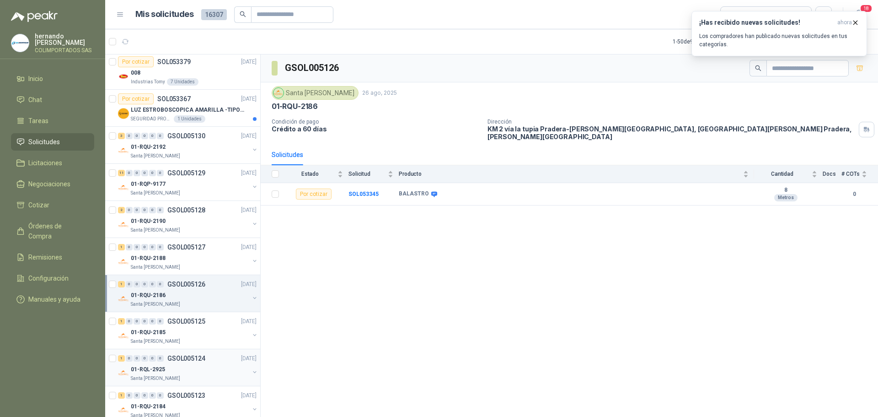
click at [169, 367] on div "01-RQL-2925" at bounding box center [190, 369] width 118 height 11
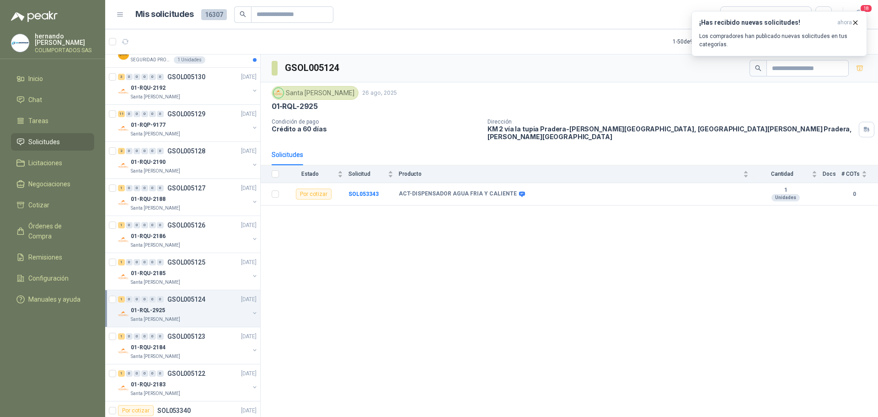
scroll to position [732, 0]
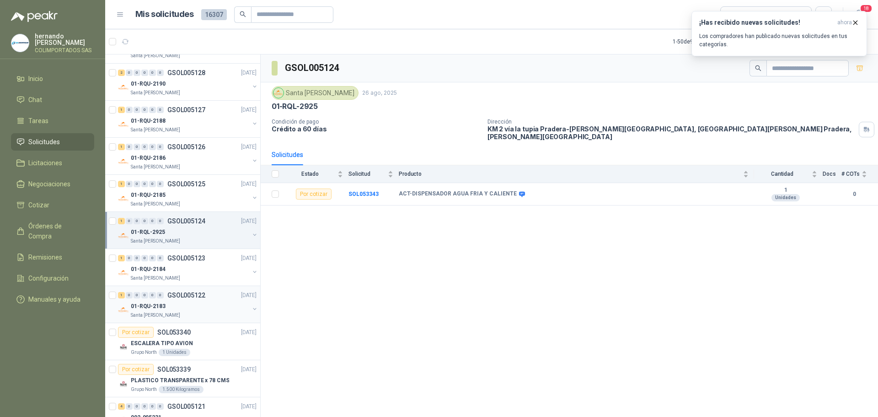
click at [190, 303] on div "01-RQU-2183" at bounding box center [190, 306] width 118 height 11
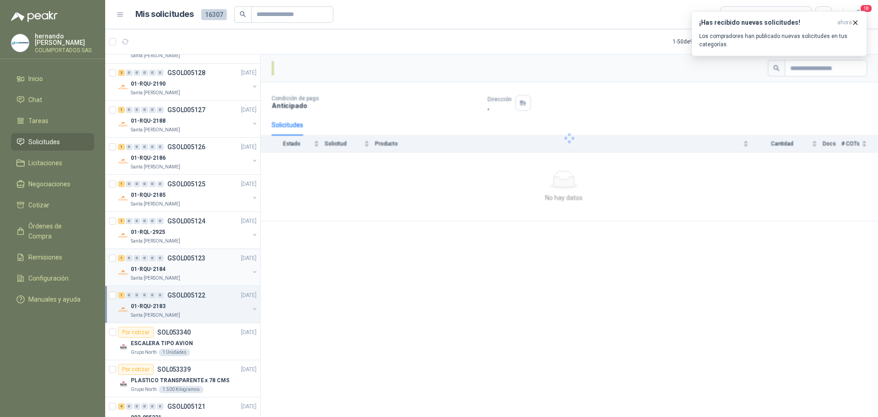
click at [187, 270] on div "01-RQU-2184" at bounding box center [190, 269] width 118 height 11
click at [196, 234] on div "01-RQL-2925" at bounding box center [190, 231] width 118 height 11
